Goal: Task Accomplishment & Management: Manage account settings

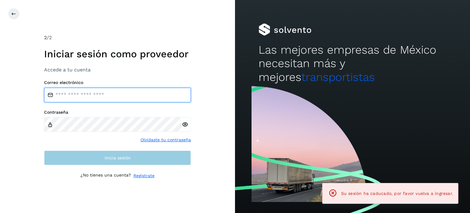
type input "**********"
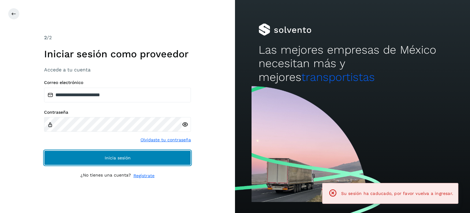
click at [99, 153] on button "Inicia sesión" at bounding box center [117, 157] width 147 height 15
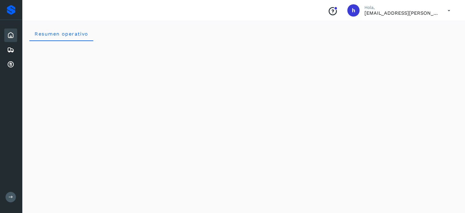
click at [337, 34] on div "Resumen operativo" at bounding box center [243, 33] width 429 height 15
click at [5, 46] on div "Embarques" at bounding box center [10, 49] width 13 height 13
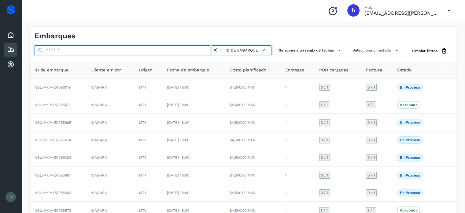
click at [92, 47] on input "text" at bounding box center [124, 50] width 178 height 10
paste input "**********"
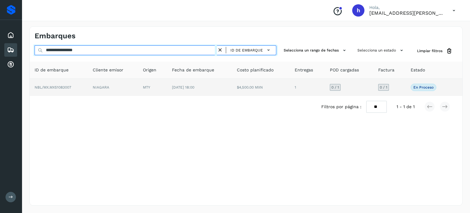
type input "**********"
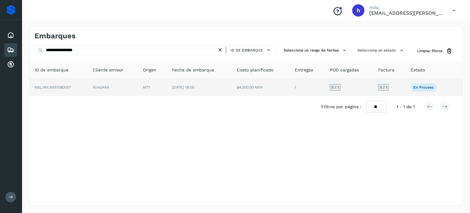
click at [111, 88] on td "NIAGARA" at bounding box center [113, 87] width 50 height 17
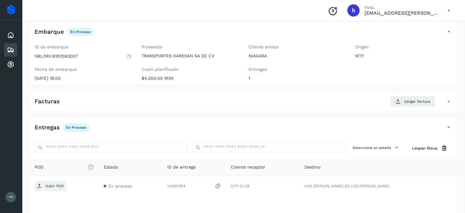
scroll to position [35, 0]
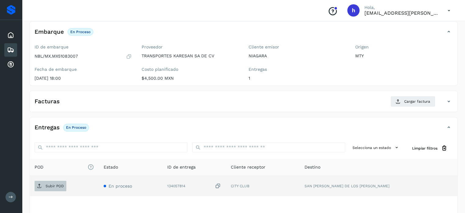
click at [49, 186] on p "Subir POD" at bounding box center [55, 186] width 18 height 4
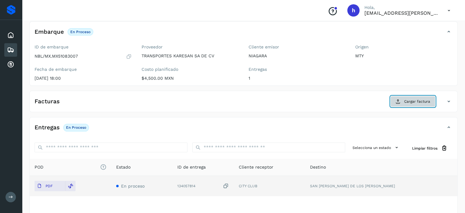
click at [424, 100] on span "Cargar factura" at bounding box center [418, 102] width 26 height 6
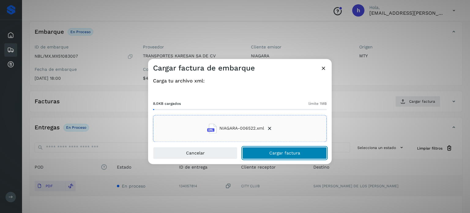
click at [310, 149] on button "Cargar factura" at bounding box center [284, 153] width 84 height 12
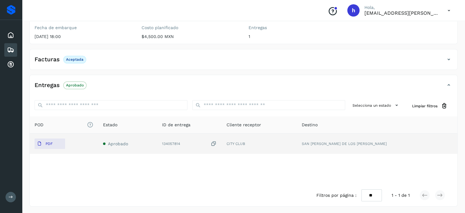
scroll to position [0, 0]
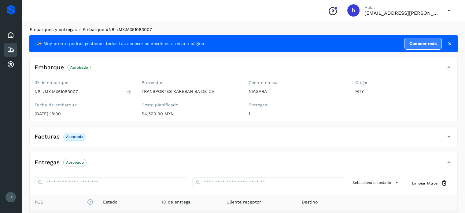
click at [67, 30] on link "Embarques y entregas" at bounding box center [53, 29] width 47 height 5
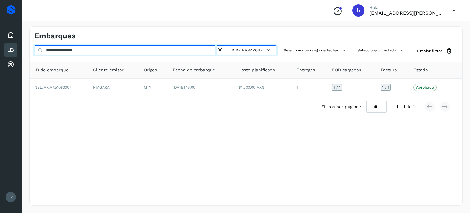
drag, startPoint x: 108, startPoint y: 51, endPoint x: 0, endPoint y: 52, distance: 107.7
click at [0, 52] on div "**********" at bounding box center [235, 106] width 470 height 213
paste input "text"
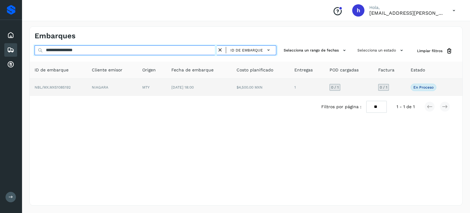
type input "**********"
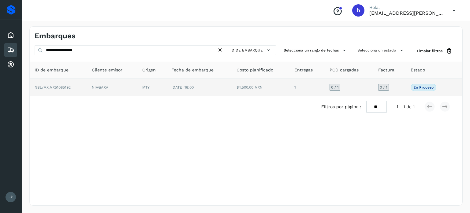
click at [73, 82] on td "NBL/MX.MX51085192" at bounding box center [58, 87] width 57 height 17
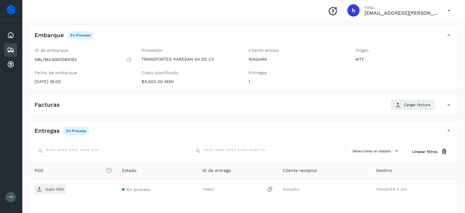
scroll to position [35, 0]
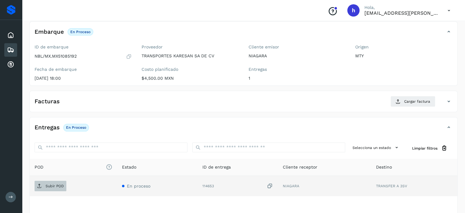
click at [56, 184] on p "Subir POD" at bounding box center [55, 186] width 18 height 4
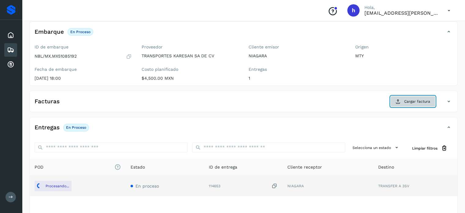
click at [413, 102] on span "Cargar factura" at bounding box center [418, 102] width 26 height 6
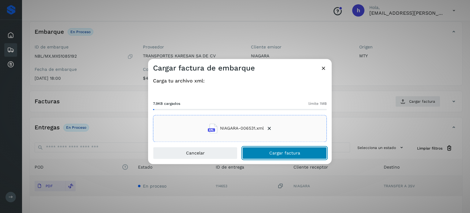
click at [299, 153] on span "Cargar factura" at bounding box center [284, 153] width 31 height 4
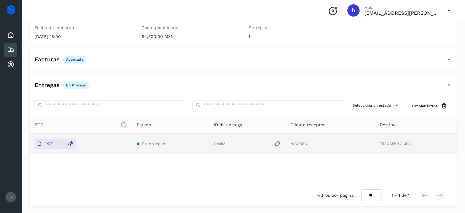
scroll to position [0, 0]
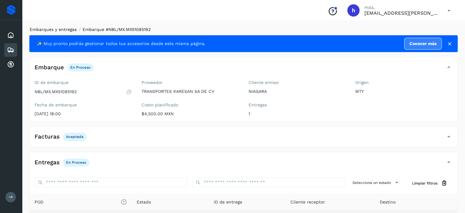
click at [69, 32] on link "Embarques y entregas" at bounding box center [53, 29] width 47 height 5
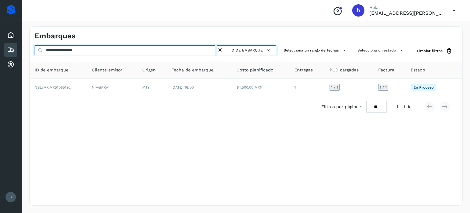
drag, startPoint x: 113, startPoint y: 54, endPoint x: 0, endPoint y: 71, distance: 114.0
click at [0, 71] on div "**********" at bounding box center [235, 106] width 470 height 213
paste input "text"
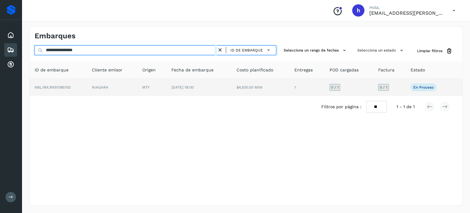
type input "**********"
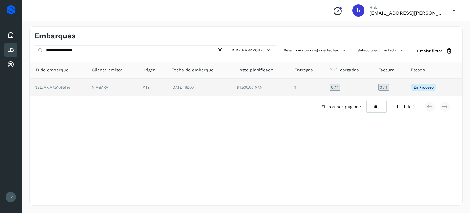
click at [89, 85] on td "NIAGARA" at bounding box center [112, 87] width 50 height 17
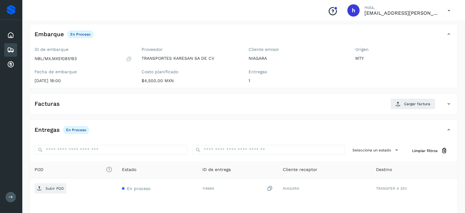
scroll to position [34, 0]
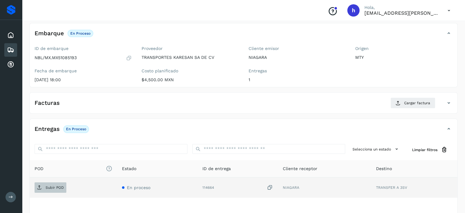
click at [43, 188] on span "Subir POD" at bounding box center [51, 187] width 32 height 10
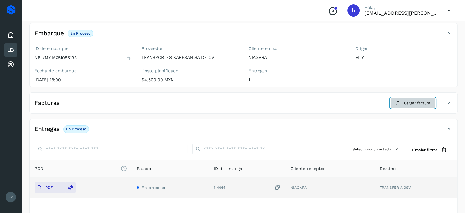
click at [419, 102] on span "Cargar factura" at bounding box center [418, 103] width 26 height 6
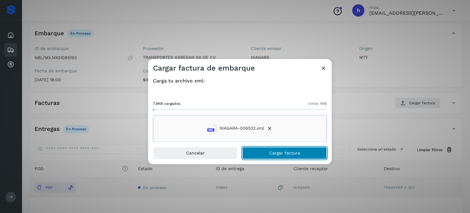
click at [307, 152] on button "Cargar factura" at bounding box center [284, 153] width 84 height 12
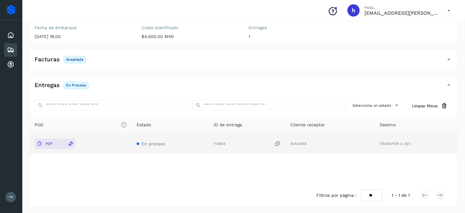
scroll to position [0, 0]
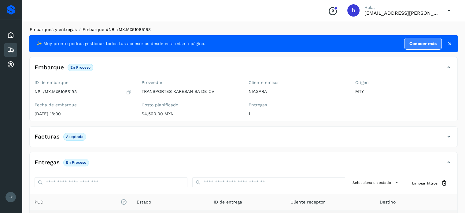
click at [64, 28] on link "Embarques y entregas" at bounding box center [53, 29] width 47 height 5
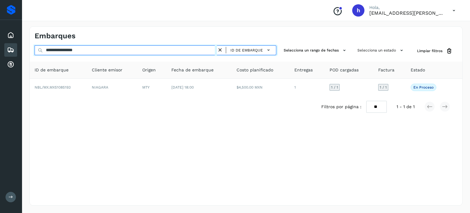
drag, startPoint x: 109, startPoint y: 48, endPoint x: 0, endPoint y: 54, distance: 108.8
click at [0, 54] on div "**********" at bounding box center [235, 106] width 470 height 213
paste input "text"
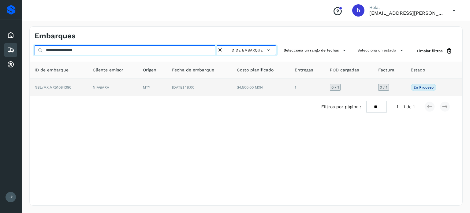
type input "**********"
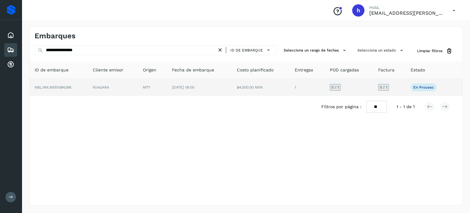
click at [58, 91] on td "NBL/MX.MX51084396" at bounding box center [59, 87] width 58 height 17
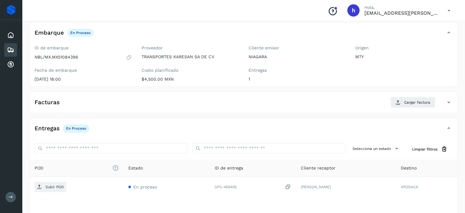
scroll to position [35, 0]
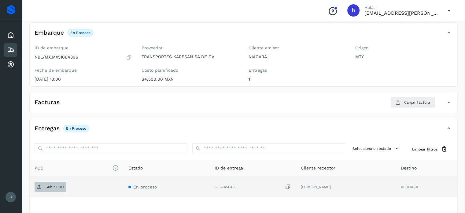
click at [49, 185] on p "Subir POD" at bounding box center [55, 187] width 18 height 4
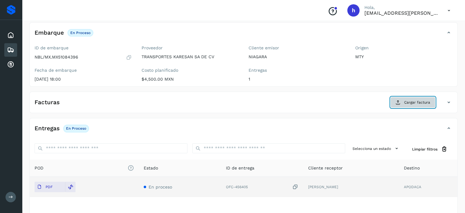
click at [423, 98] on button "Cargar factura" at bounding box center [413, 102] width 45 height 11
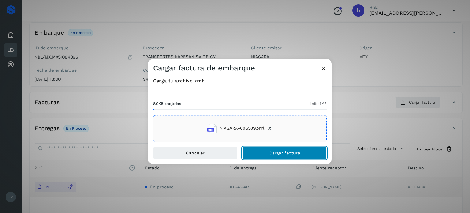
click at [306, 148] on button "Cargar factura" at bounding box center [284, 153] width 84 height 12
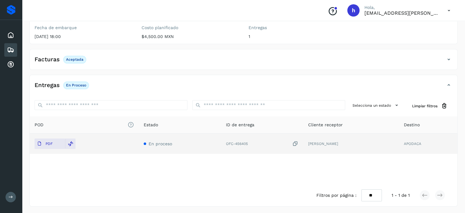
scroll to position [0, 0]
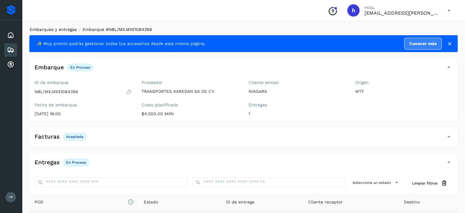
click at [67, 29] on link "Embarques y entregas" at bounding box center [53, 29] width 47 height 5
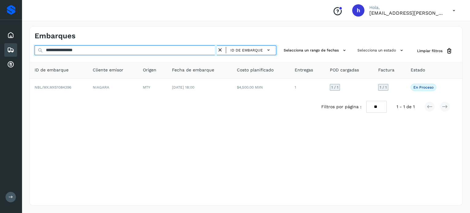
drag, startPoint x: 105, startPoint y: 51, endPoint x: 0, endPoint y: 65, distance: 105.9
click at [0, 65] on div "**********" at bounding box center [235, 106] width 470 height 213
paste input "text"
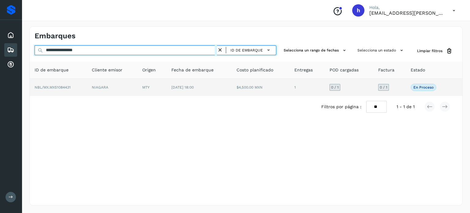
type input "**********"
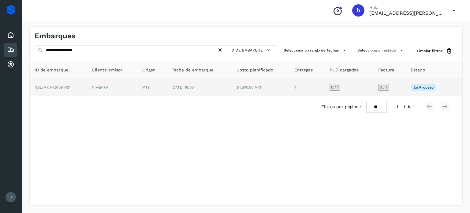
click at [80, 84] on td "NBL/MX.MX51084431" at bounding box center [58, 87] width 57 height 17
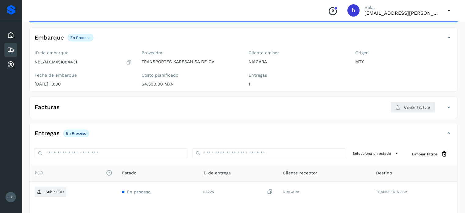
scroll to position [35, 0]
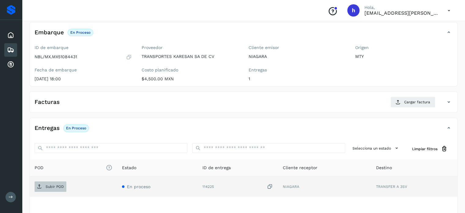
click at [50, 187] on p "Subir POD" at bounding box center [55, 186] width 18 height 4
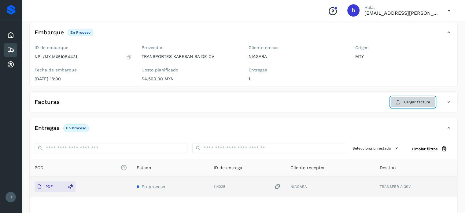
click at [416, 101] on span "Cargar factura" at bounding box center [418, 102] width 26 height 6
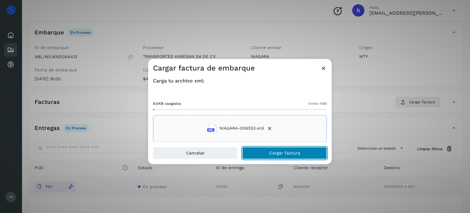
click at [303, 151] on button "Cargar factura" at bounding box center [284, 153] width 84 height 12
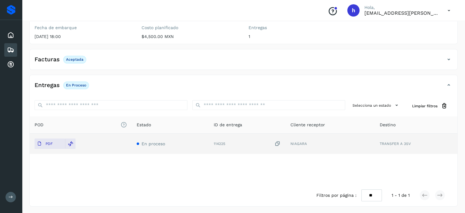
scroll to position [0, 0]
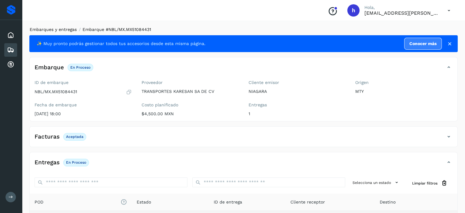
click at [66, 32] on link "Embarques y entregas" at bounding box center [53, 29] width 47 height 5
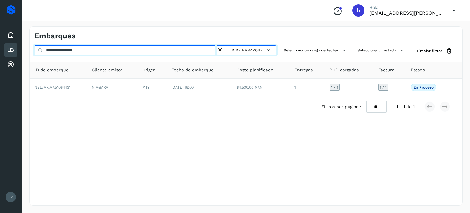
drag, startPoint x: 99, startPoint y: 49, endPoint x: 0, endPoint y: 50, distance: 98.8
click at [0, 50] on div "**********" at bounding box center [235, 106] width 470 height 213
paste input "text"
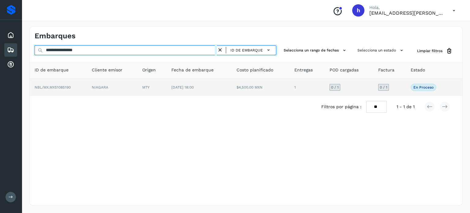
type input "**********"
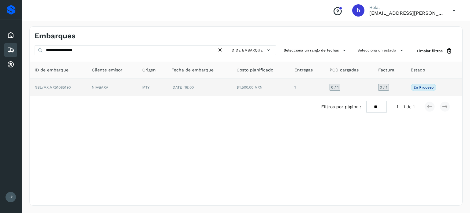
click at [83, 89] on td "NBL/MX.MX51085190" at bounding box center [58, 87] width 57 height 17
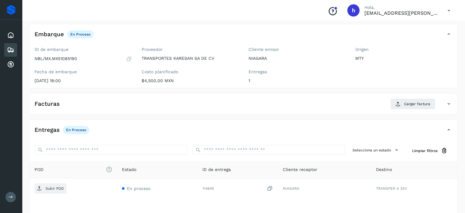
scroll to position [34, 0]
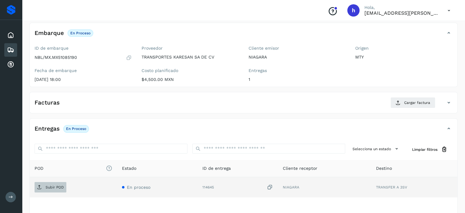
click at [54, 185] on p "Subir POD" at bounding box center [55, 187] width 18 height 4
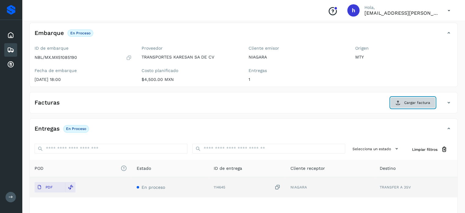
click at [418, 103] on span "Cargar factura" at bounding box center [418, 103] width 26 height 6
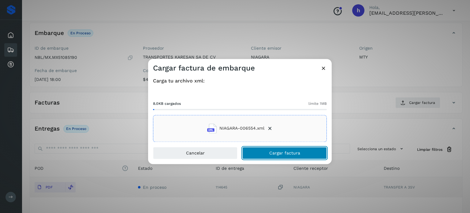
click at [300, 156] on button "Cargar factura" at bounding box center [284, 153] width 84 height 12
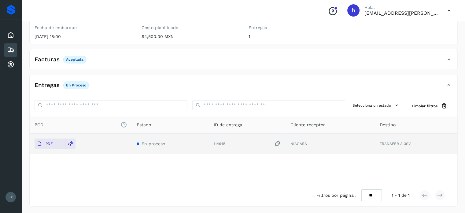
scroll to position [0, 0]
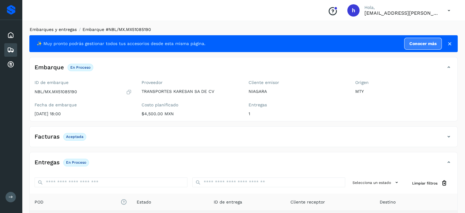
click at [61, 29] on link "Embarques y entregas" at bounding box center [53, 29] width 47 height 5
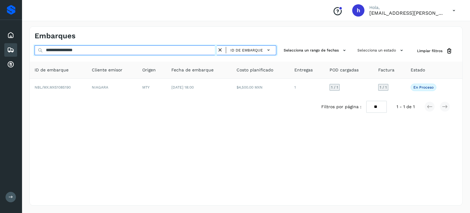
drag, startPoint x: 102, startPoint y: 49, endPoint x: 0, endPoint y: 64, distance: 102.7
click at [0, 64] on div "**********" at bounding box center [235, 106] width 470 height 213
paste input "text"
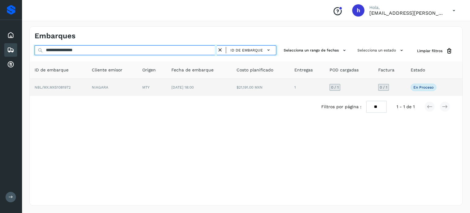
type input "**********"
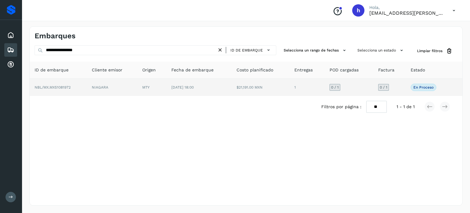
click at [82, 85] on td "NBL/MX.MX51081972" at bounding box center [58, 87] width 57 height 17
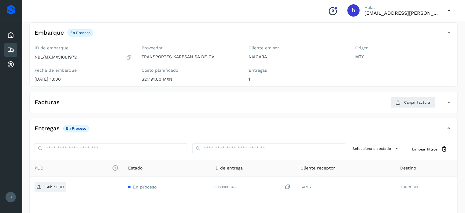
scroll to position [35, 0]
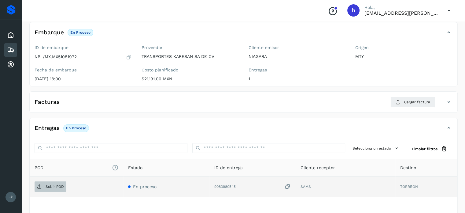
click at [61, 184] on p "Subir POD" at bounding box center [55, 186] width 18 height 4
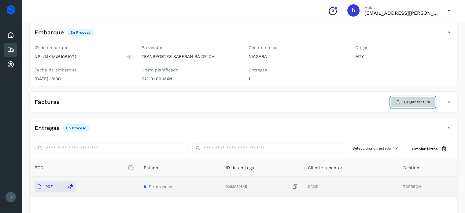
click at [417, 100] on span "Cargar factura" at bounding box center [418, 102] width 26 height 6
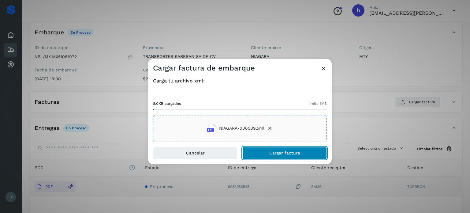
click at [308, 150] on button "Cargar factura" at bounding box center [284, 153] width 84 height 12
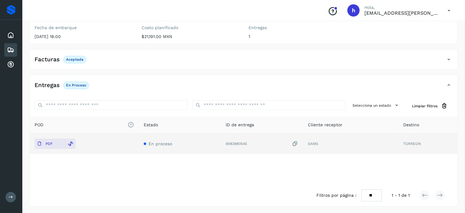
scroll to position [0, 0]
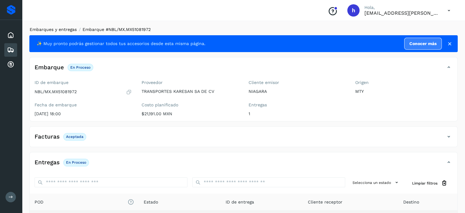
click at [63, 32] on link "Embarques y entregas" at bounding box center [53, 29] width 47 height 5
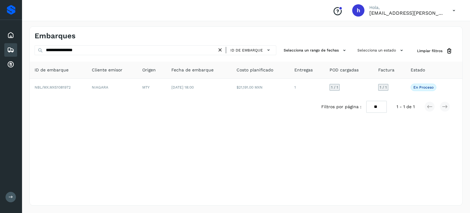
click at [222, 51] on icon at bounding box center [220, 50] width 6 height 6
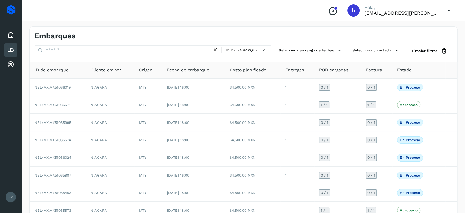
scroll to position [69, 0]
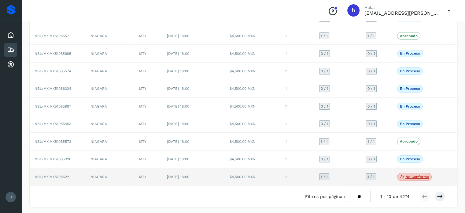
click at [420, 174] on p "No conforme" at bounding box center [418, 176] width 24 height 4
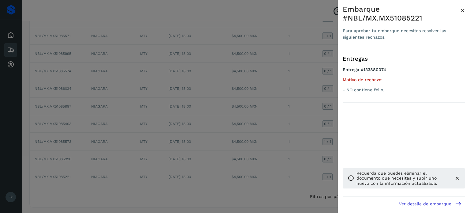
click at [462, 9] on span "×" at bounding box center [463, 10] width 5 height 9
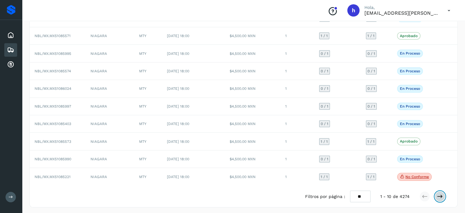
click at [442, 193] on icon at bounding box center [440, 196] width 6 height 6
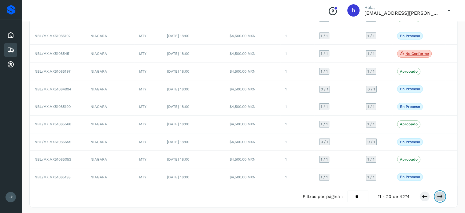
click at [439, 193] on icon at bounding box center [440, 196] width 6 height 6
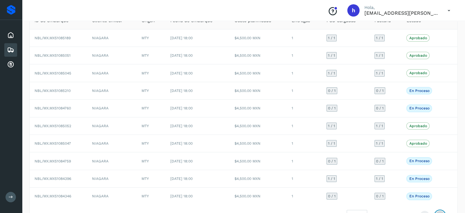
scroll to position [69, 0]
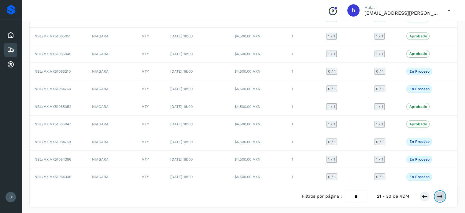
click at [441, 194] on icon at bounding box center [440, 196] width 6 height 6
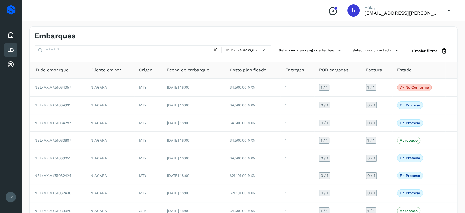
scroll to position [69, 0]
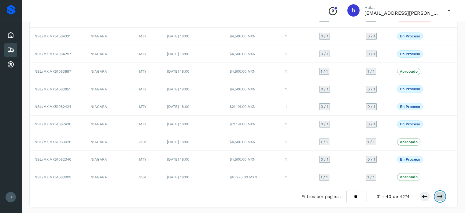
click at [440, 195] on icon at bounding box center [440, 196] width 6 height 6
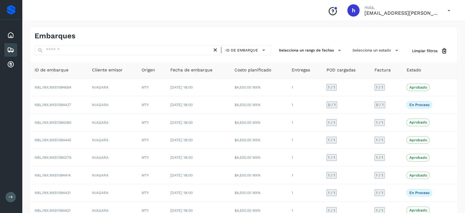
scroll to position [69, 0]
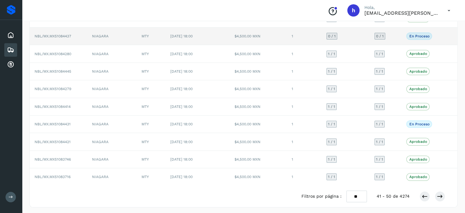
click at [424, 35] on p "En proceso" at bounding box center [419, 36] width 20 height 4
click at [193, 34] on span "[DATE] 18:00" at bounding box center [181, 36] width 22 height 4
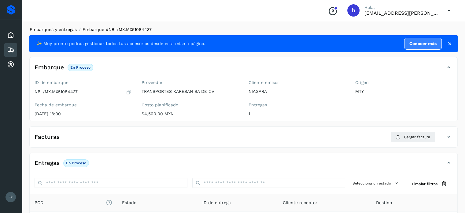
click at [53, 30] on link "Embarques y entregas" at bounding box center [53, 29] width 47 height 5
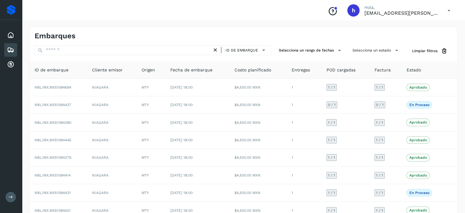
scroll to position [69, 0]
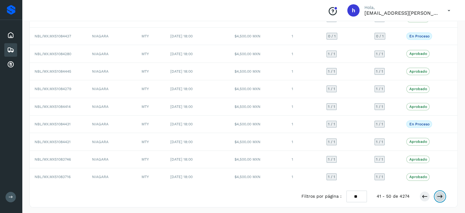
click at [439, 194] on icon at bounding box center [440, 196] width 6 height 6
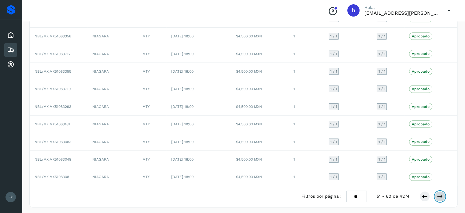
click at [440, 193] on icon at bounding box center [440, 196] width 6 height 6
click at [441, 193] on icon at bounding box center [440, 196] width 6 height 6
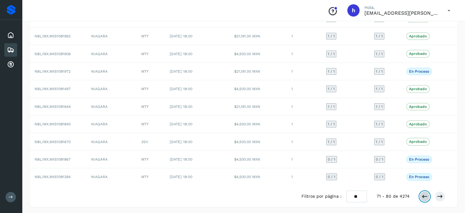
click at [429, 194] on button at bounding box center [425, 196] width 10 height 10
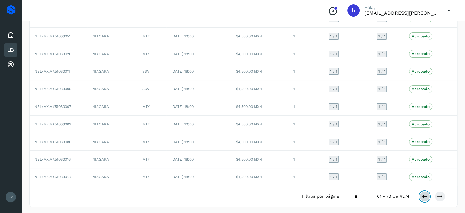
click at [425, 194] on icon at bounding box center [425, 196] width 6 height 6
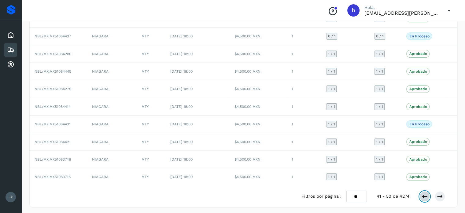
click at [425, 194] on icon at bounding box center [425, 196] width 6 height 6
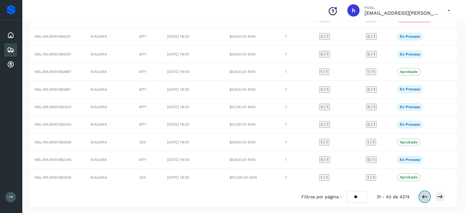
click at [425, 194] on icon at bounding box center [425, 196] width 6 height 6
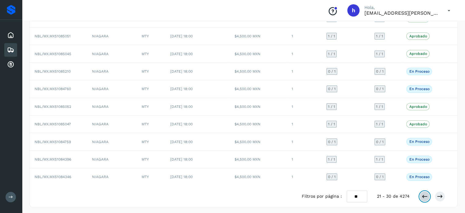
click at [425, 194] on icon at bounding box center [425, 196] width 6 height 6
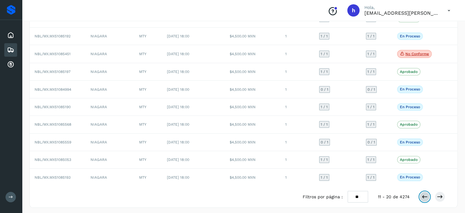
click at [425, 194] on icon at bounding box center [425, 196] width 6 height 6
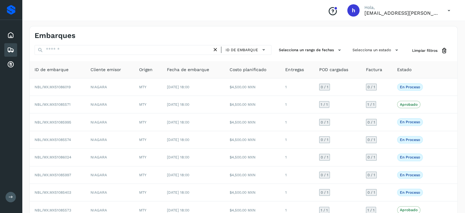
scroll to position [0, 0]
click at [142, 28] on div "Embarques" at bounding box center [244, 34] width 428 height 14
click at [246, 23] on div "Embarques ID de embarque Selecciona un rango de fechas Selecciona un estado Lim…" at bounding box center [243, 151] width 443 height 264
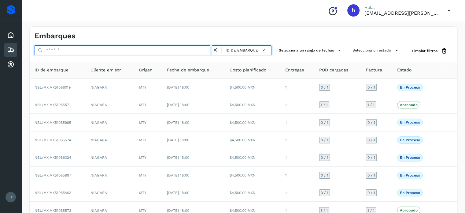
click at [115, 47] on input "text" at bounding box center [124, 50] width 178 height 10
paste input "**********"
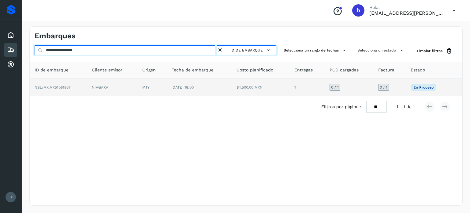
type input "**********"
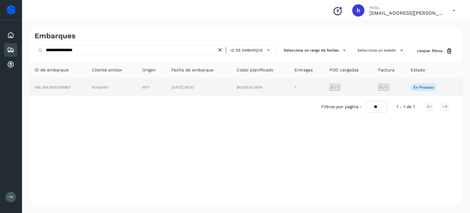
click at [105, 89] on td "NIAGARA" at bounding box center [112, 87] width 50 height 17
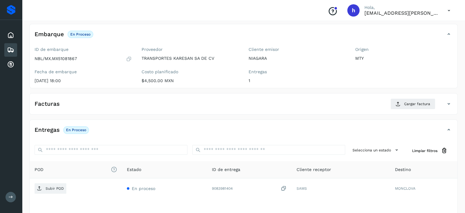
scroll to position [34, 0]
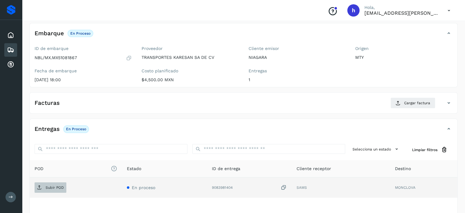
click at [48, 185] on p "Subir POD" at bounding box center [55, 187] width 18 height 4
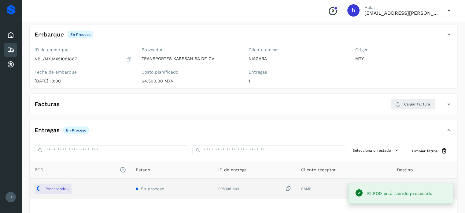
scroll to position [34, 0]
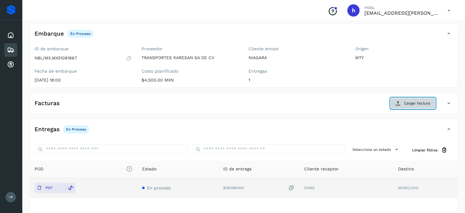
click at [417, 100] on span "Cargar factura" at bounding box center [418, 103] width 26 height 6
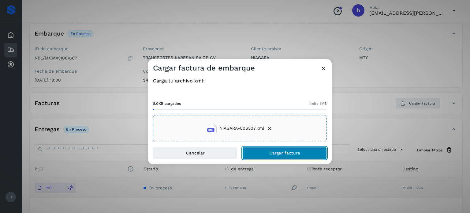
click at [303, 151] on button "Cargar factura" at bounding box center [284, 153] width 84 height 12
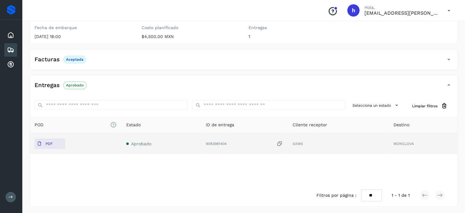
scroll to position [0, 0]
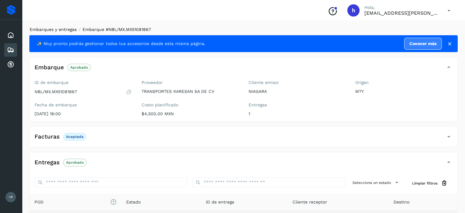
click at [70, 29] on link "Embarques y entregas" at bounding box center [53, 29] width 47 height 5
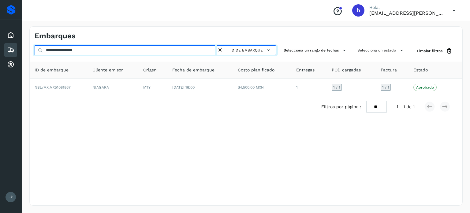
drag, startPoint x: 107, startPoint y: 50, endPoint x: 0, endPoint y: 58, distance: 107.4
click at [0, 58] on div "**********" at bounding box center [235, 106] width 470 height 213
paste input "text"
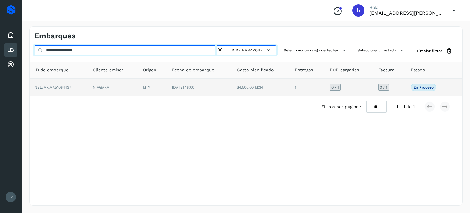
type input "**********"
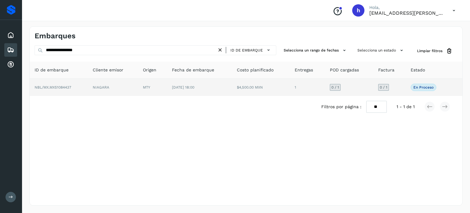
click at [88, 88] on td "NBL/MX.MX51084437" at bounding box center [59, 87] width 58 height 17
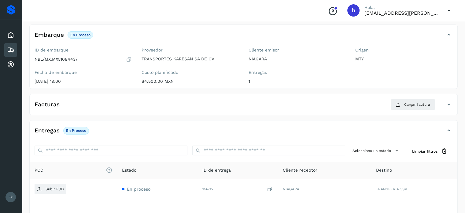
scroll to position [31, 0]
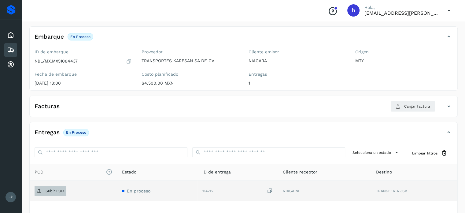
click at [57, 189] on p "Subir POD" at bounding box center [55, 190] width 18 height 4
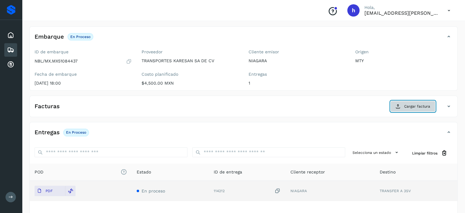
click at [418, 103] on span "Cargar factura" at bounding box center [418, 106] width 26 height 6
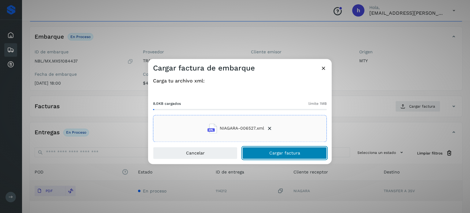
click at [303, 150] on button "Cargar factura" at bounding box center [284, 153] width 84 height 12
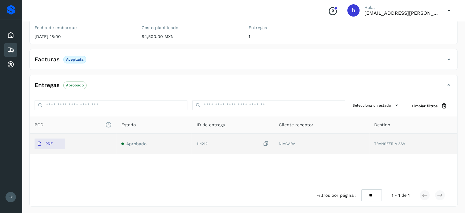
scroll to position [0, 0]
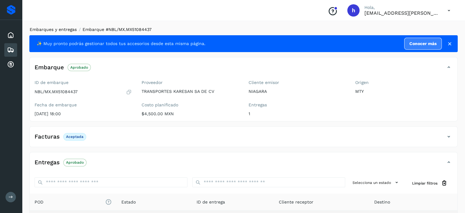
click at [56, 28] on link "Embarques y entregas" at bounding box center [53, 29] width 47 height 5
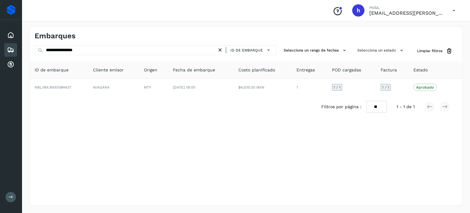
click at [286, 28] on div "Embarques" at bounding box center [246, 34] width 433 height 14
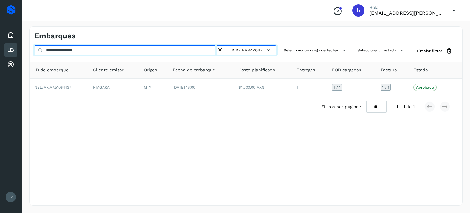
drag, startPoint x: 110, startPoint y: 47, endPoint x: 0, endPoint y: 50, distance: 109.6
click at [0, 50] on div "**********" at bounding box center [235, 106] width 470 height 213
paste input "text"
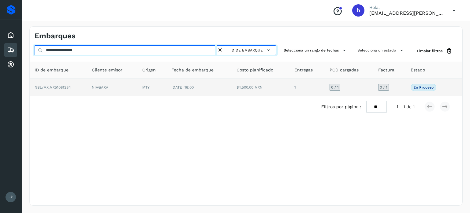
type input "**********"
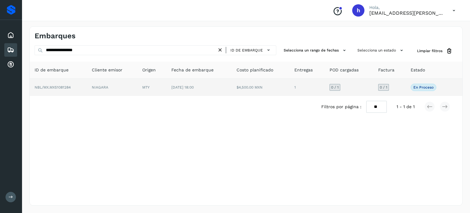
click at [83, 87] on td "NBL/MX.MX51081284" at bounding box center [58, 87] width 57 height 17
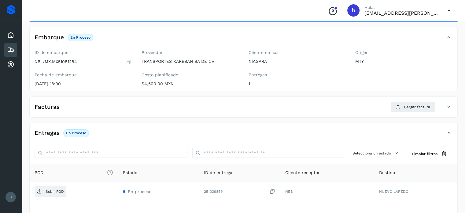
scroll to position [34, 0]
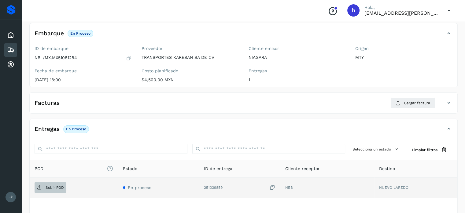
click at [61, 185] on p "Subir POD" at bounding box center [55, 187] width 18 height 4
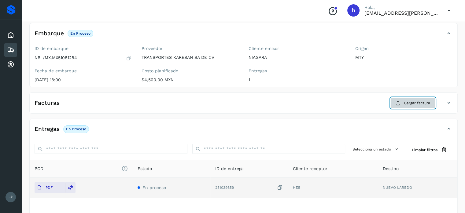
click at [412, 102] on span "Cargar factura" at bounding box center [418, 103] width 26 height 6
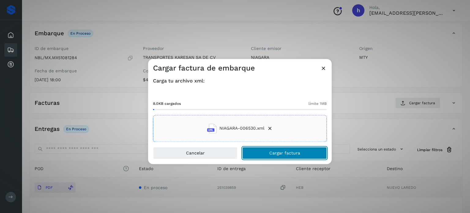
click at [301, 156] on button "Cargar factura" at bounding box center [284, 153] width 84 height 12
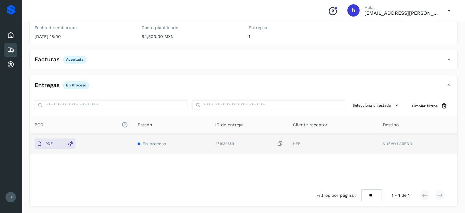
scroll to position [0, 0]
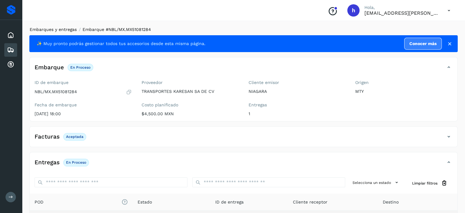
click at [55, 29] on link "Embarques y entregas" at bounding box center [53, 29] width 47 height 5
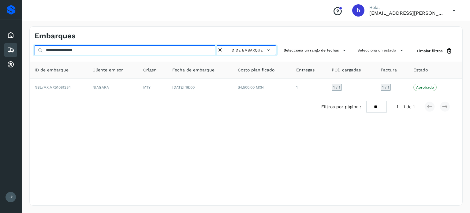
drag, startPoint x: 98, startPoint y: 47, endPoint x: 0, endPoint y: 47, distance: 97.9
click at [0, 47] on div "**********" at bounding box center [235, 106] width 470 height 213
paste input "text"
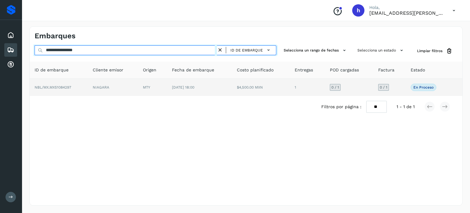
type input "**********"
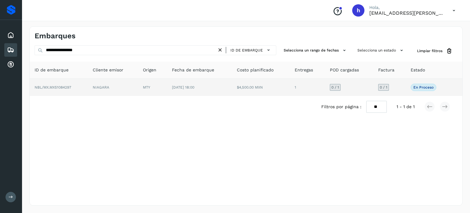
click at [80, 92] on td "NBL/MX.MX51084297" at bounding box center [59, 87] width 58 height 17
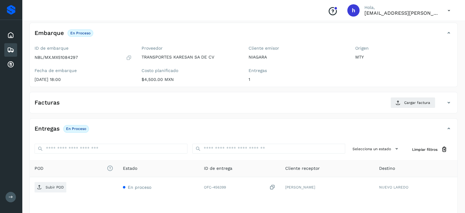
scroll to position [35, 0]
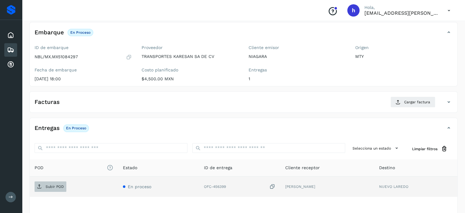
click at [53, 186] on p "Subir POD" at bounding box center [55, 186] width 18 height 4
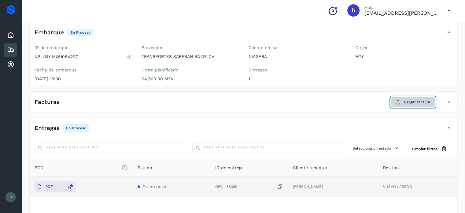
click at [414, 102] on span "Cargar factura" at bounding box center [418, 102] width 26 height 6
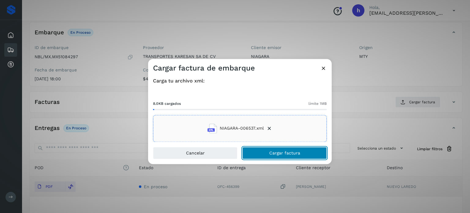
click at [307, 152] on button "Cargar factura" at bounding box center [284, 153] width 84 height 12
